Goal: Find specific fact: Find specific fact

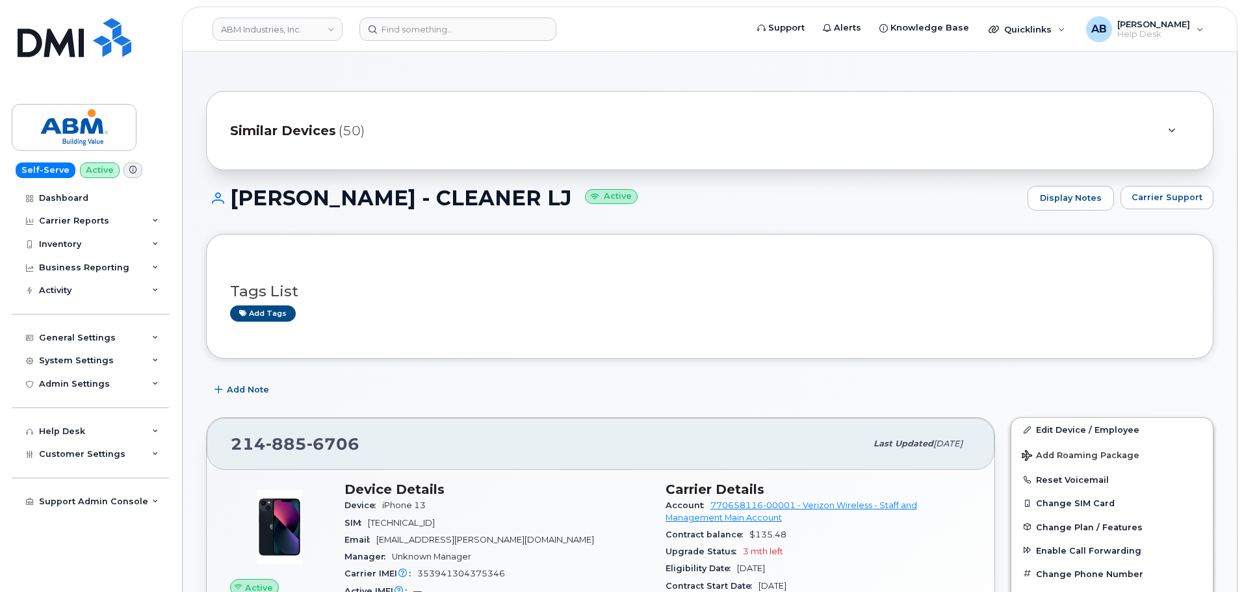
scroll to position [175, 0]
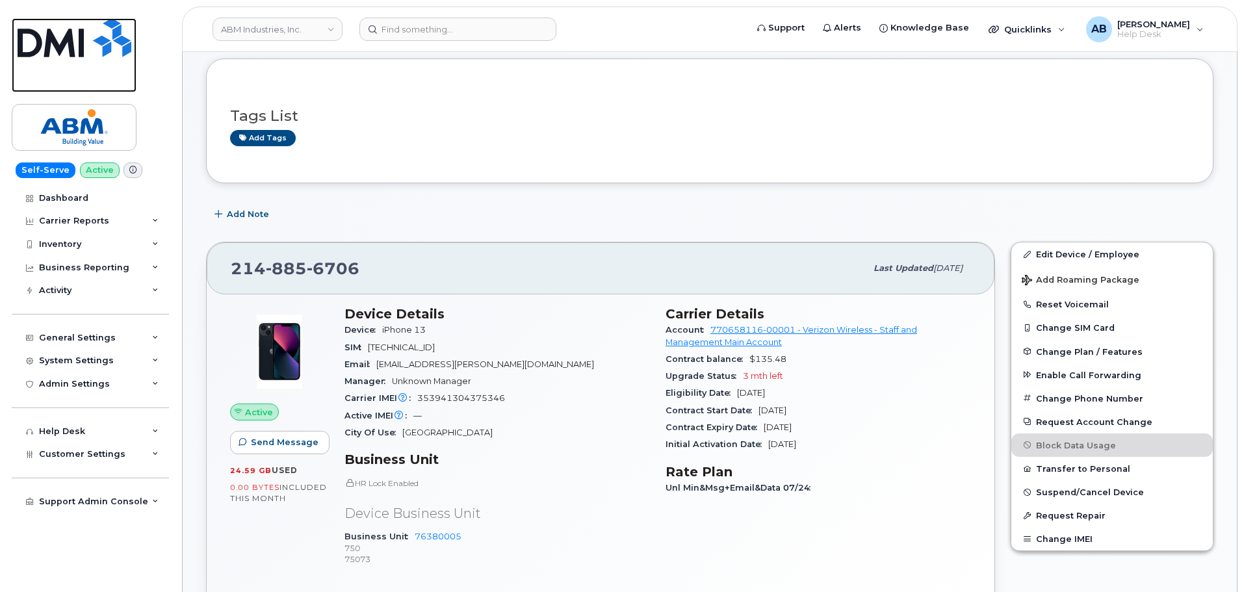
click at [93, 38] on img at bounding box center [75, 37] width 114 height 39
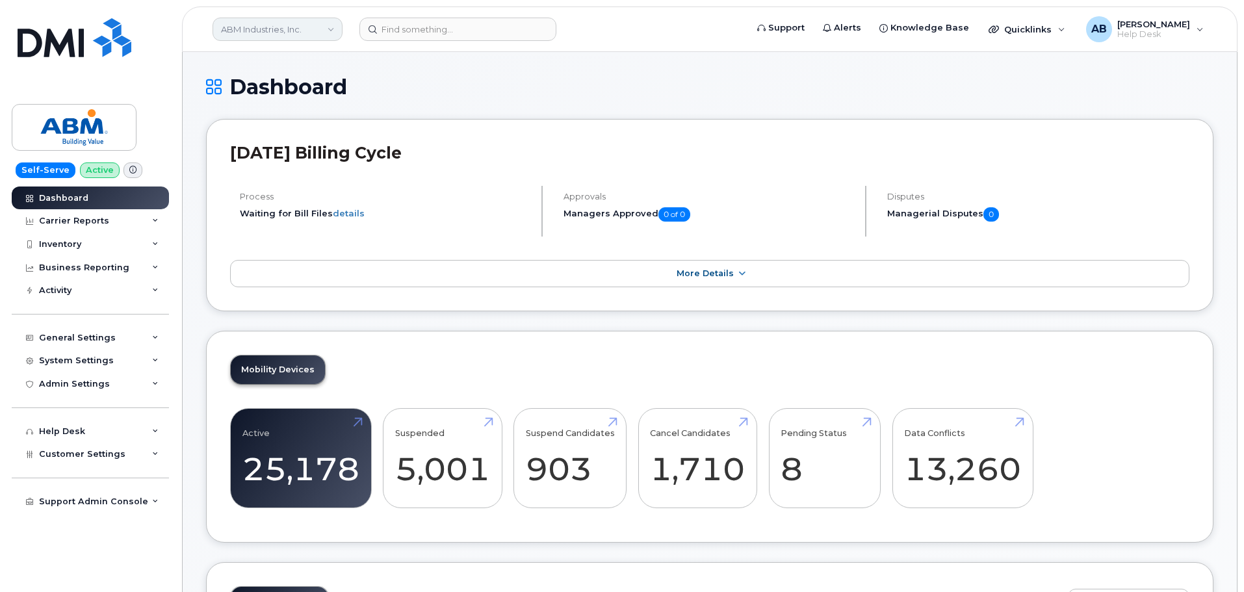
click at [308, 29] on link "ABM Industries, Inc." at bounding box center [277, 29] width 130 height 23
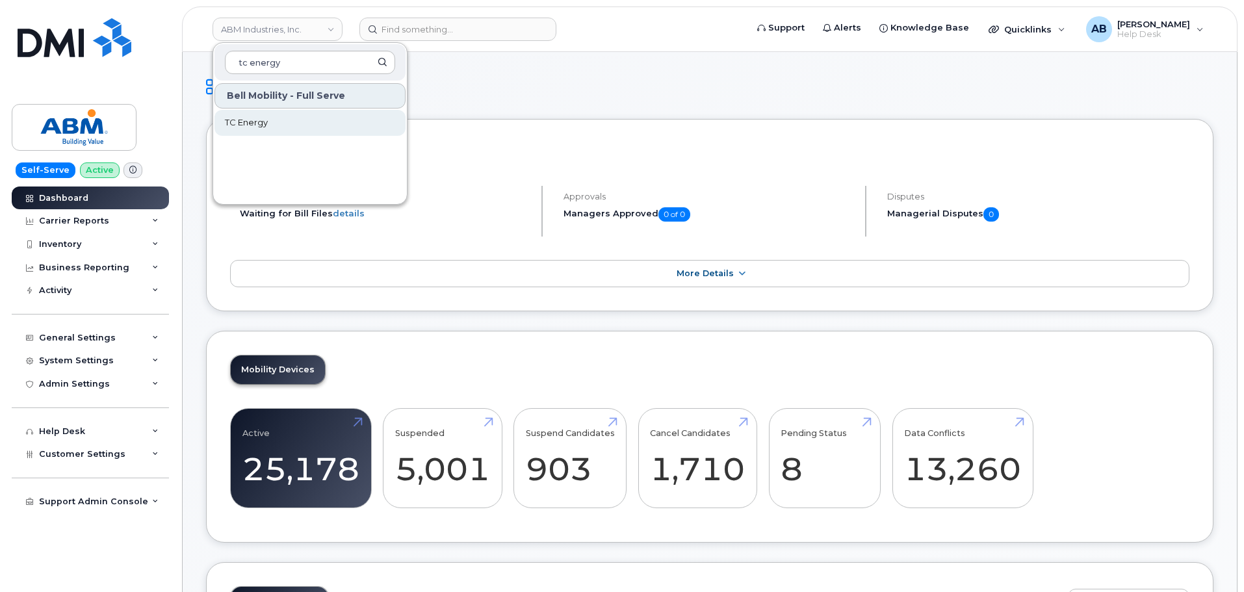
type input "tc energy"
click at [301, 122] on link "TC Energy" at bounding box center [309, 123] width 191 height 26
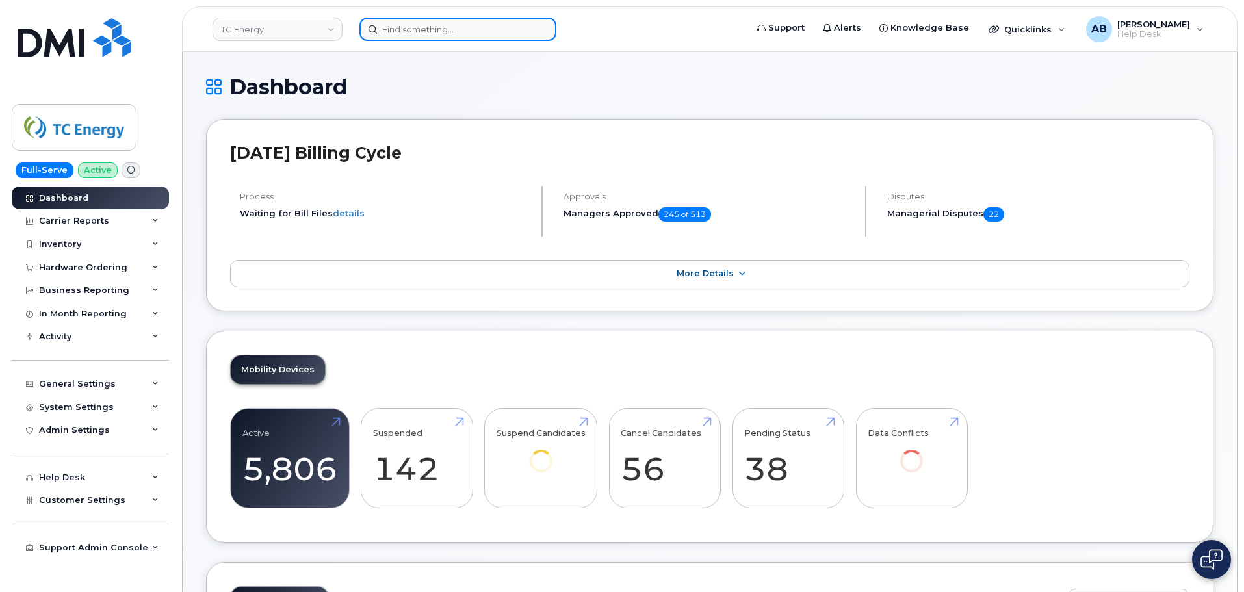
click at [441, 32] on input at bounding box center [457, 29] width 197 height 23
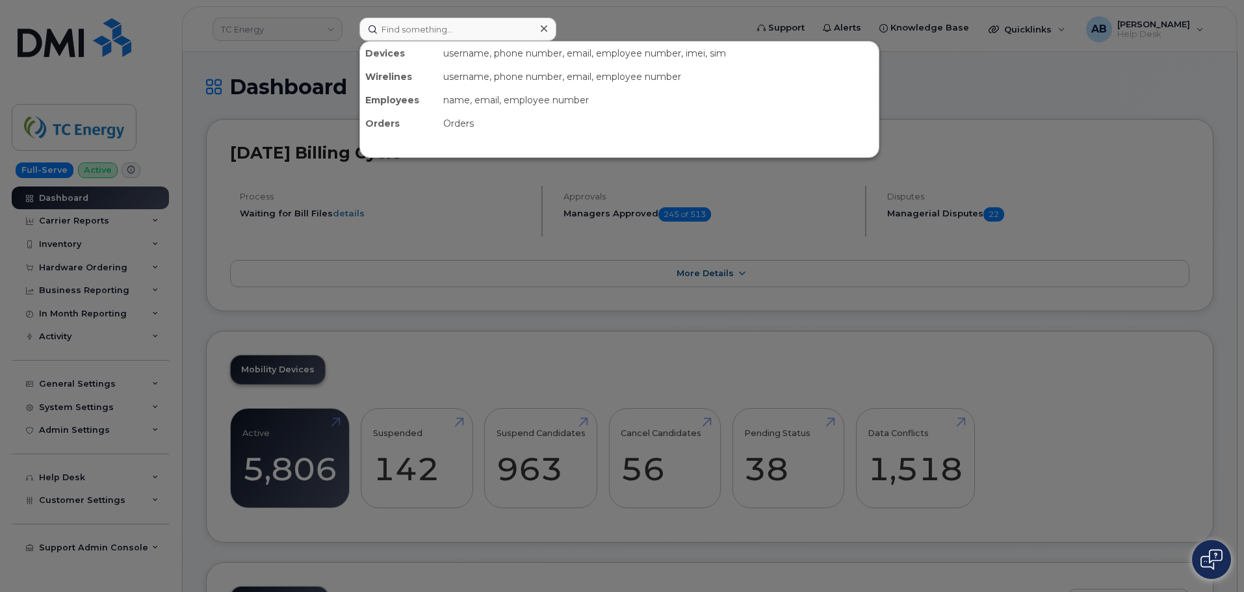
click at [273, 49] on div at bounding box center [622, 296] width 1244 height 592
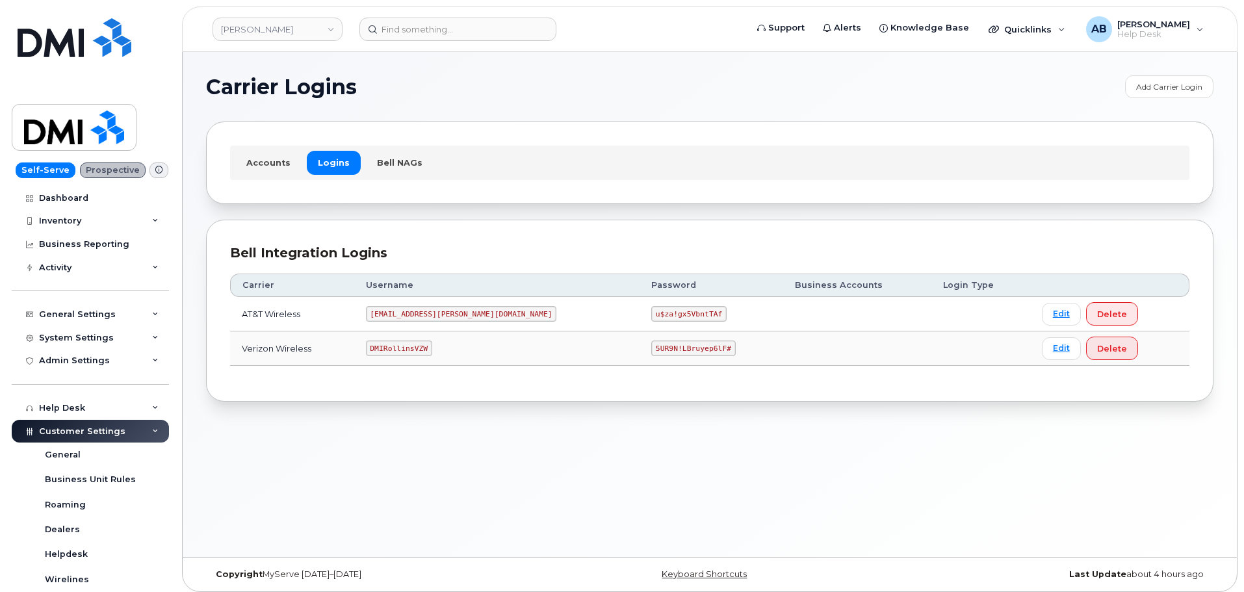
click at [433, 316] on code "[EMAIL_ADDRESS][PERSON_NAME][DOMAIN_NAME]" at bounding box center [461, 314] width 191 height 16
click at [433, 316] on code "MS-Rollins@dminc.com" at bounding box center [461, 314] width 191 height 16
copy code "MS-Rollins@dminc.com"
click at [651, 312] on code "u$za!gx5VbntTAf" at bounding box center [688, 314] width 75 height 16
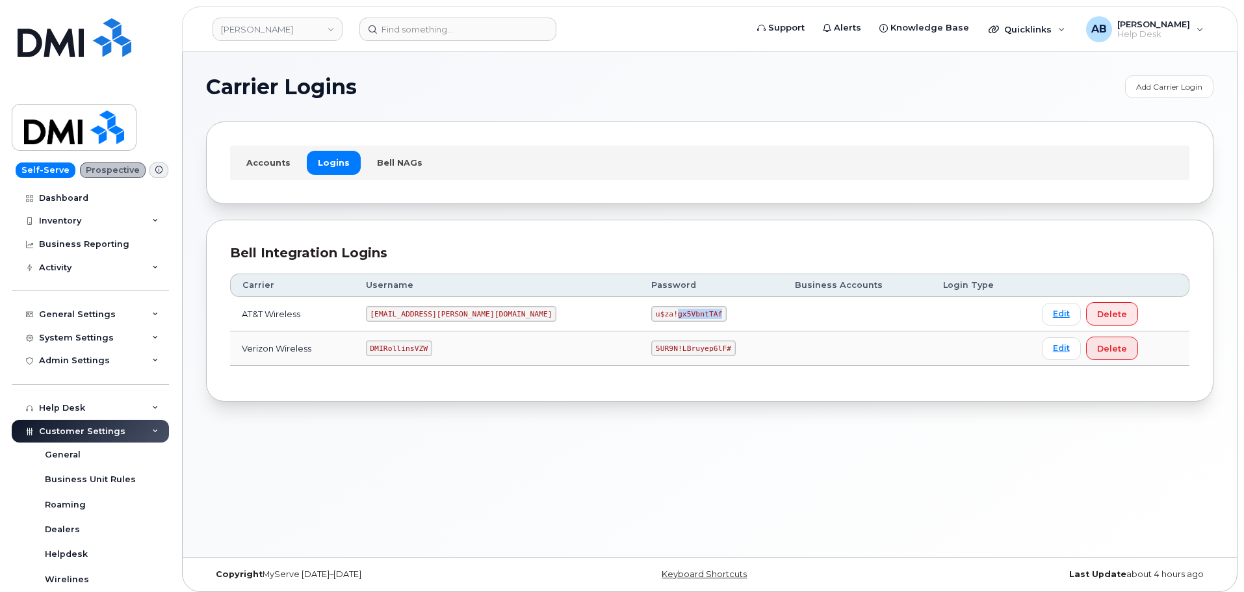
click at [651, 312] on code "u$za!gx5VbntTAf" at bounding box center [688, 314] width 75 height 16
copy code "u$za!gx5VbntTAf"
click at [429, 347] on code "DMIRollinsVZW" at bounding box center [399, 348] width 66 height 16
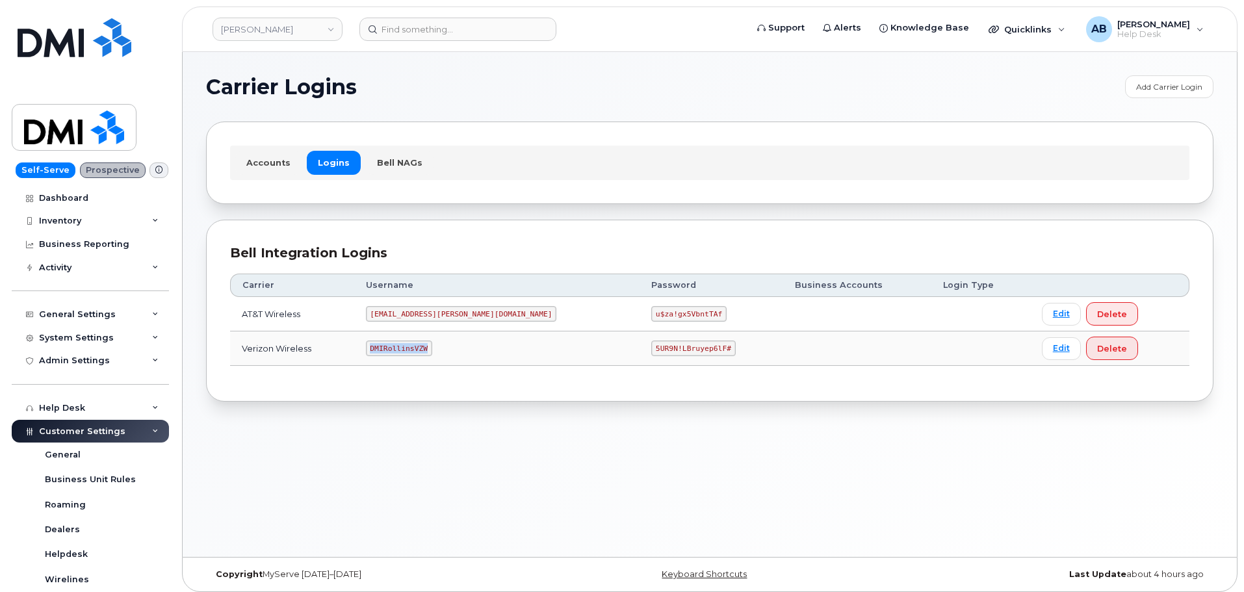
copy code "DMIRollinsVZW"
click at [651, 350] on code "5UR9N!LBruyep6lF#" at bounding box center [693, 348] width 84 height 16
click at [651, 349] on code "5UR9N!LBruyep6lF#" at bounding box center [693, 348] width 84 height 16
click at [651, 348] on code "5UR9N!LBruyep6lF#" at bounding box center [693, 348] width 84 height 16
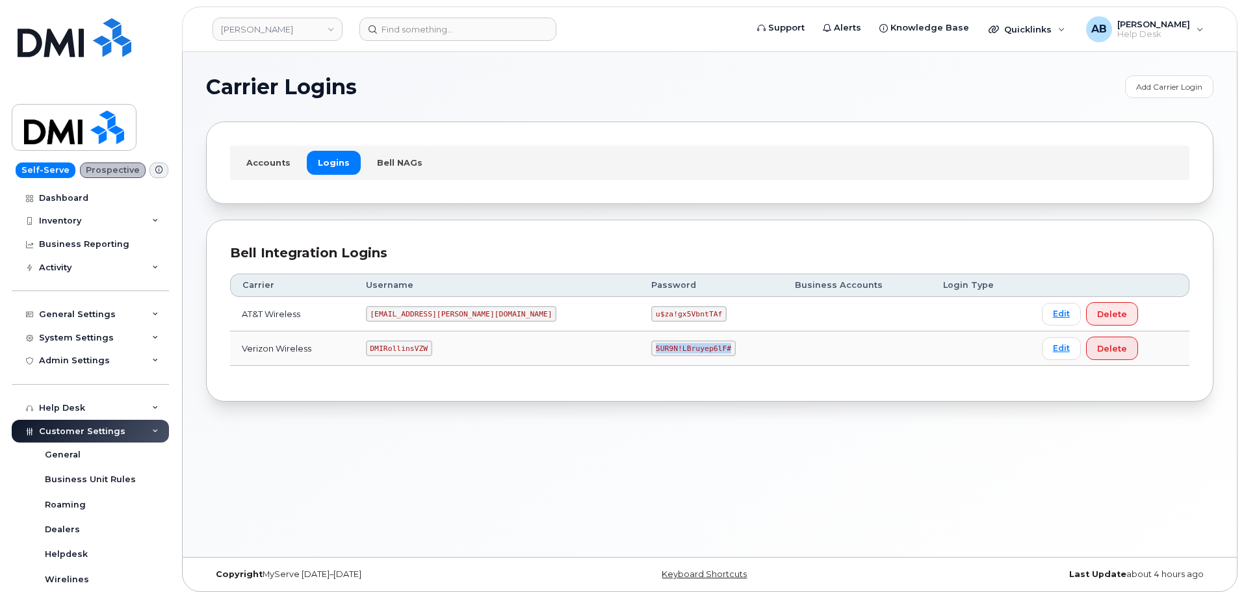
click at [651, 348] on code "5UR9N!LBruyep6lF#" at bounding box center [693, 348] width 84 height 16
